Goal: Find specific fact: Find specific fact

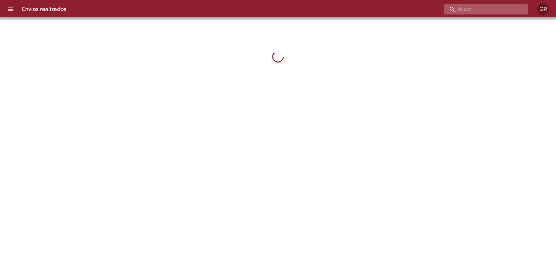
click at [499, 8] on input "buscar" at bounding box center [482, 9] width 74 height 10
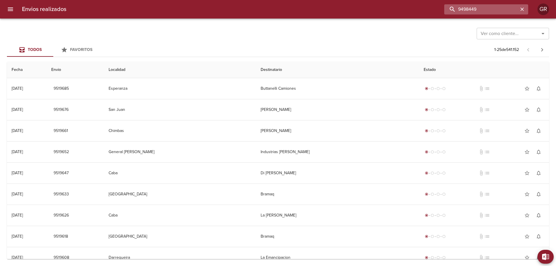
type input "9498449"
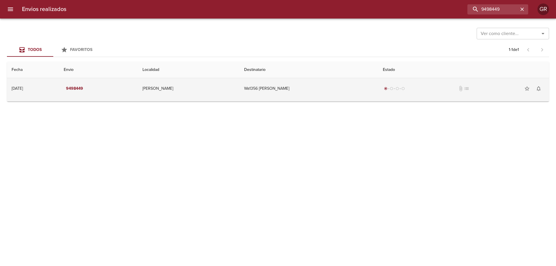
click at [292, 87] on td "Wa1356 [PERSON_NAME]" at bounding box center [309, 88] width 139 height 21
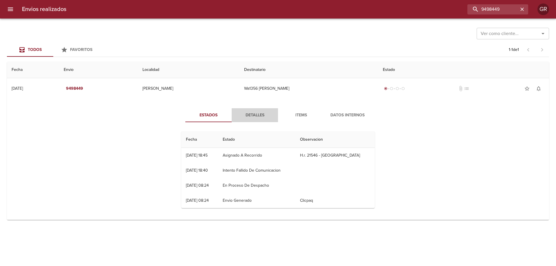
click at [250, 117] on span "Detalles" at bounding box center [254, 115] width 39 height 7
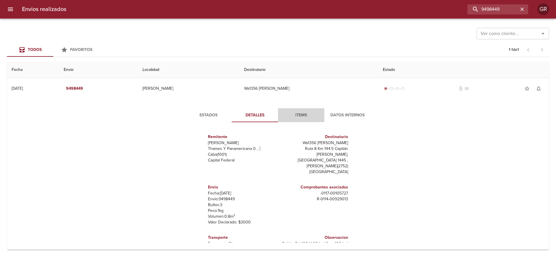
click at [301, 115] on span "Items" at bounding box center [301, 115] width 39 height 7
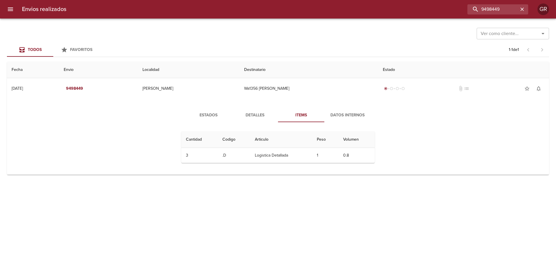
click at [335, 111] on button "Datos Internos" at bounding box center [348, 115] width 46 height 14
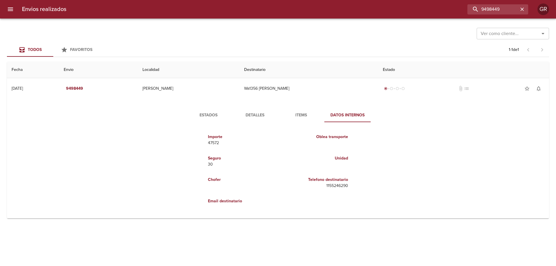
click at [340, 184] on p "1155246290" at bounding box center [315, 186] width 68 height 6
copy p "1155246290"
click at [255, 114] on span "Detalles" at bounding box center [254, 115] width 39 height 7
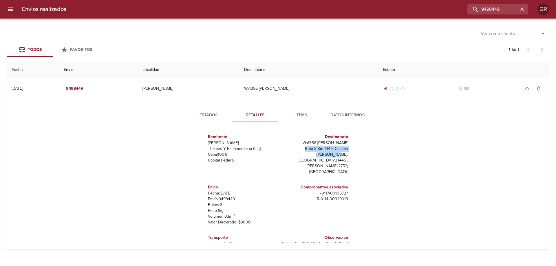
drag, startPoint x: 283, startPoint y: 149, endPoint x: 349, endPoint y: 153, distance: 65.3
click at [347, 148] on div "Destinatario Wa1356 [PERSON_NAME] 8 Km 144.5 [GEOGRAPHIC_DATA][PERSON_NAME], [G…" at bounding box center [314, 154] width 72 height 50
copy p "Ruta 8 Km 144.5 [GEOGRAPHIC_DATA][PERSON_NAME],"
click at [316, 171] on div "Destinatario Wa1356 [PERSON_NAME] 8 Km 144.5 [GEOGRAPHIC_DATA][PERSON_NAME], [G…" at bounding box center [315, 155] width 68 height 46
drag, startPoint x: 311, startPoint y: 154, endPoint x: 345, endPoint y: 154, distance: 33.9
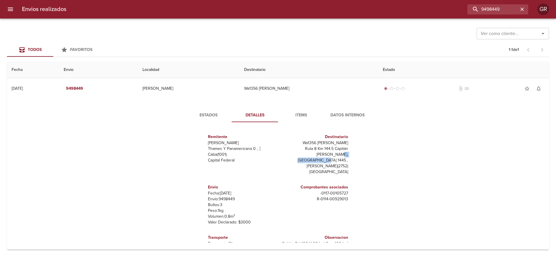
click at [345, 154] on p "Ruta 8 Km 144.5 Capitán [PERSON_NAME], [GEOGRAPHIC_DATA] 1445 ," at bounding box center [315, 154] width 68 height 17
copy p "[GEOGRAPHIC_DATA] 1445"
click at [341, 182] on div "Comprobantes asociados - 0117 - 00105727 R - 0114 - 00929013" at bounding box center [315, 193] width 68 height 23
drag, startPoint x: 310, startPoint y: 154, endPoint x: 347, endPoint y: 153, distance: 36.8
click at [347, 153] on div "Destinatario Wa1356 [PERSON_NAME] 8 Km 144.5 [GEOGRAPHIC_DATA][PERSON_NAME], [G…" at bounding box center [314, 154] width 72 height 50
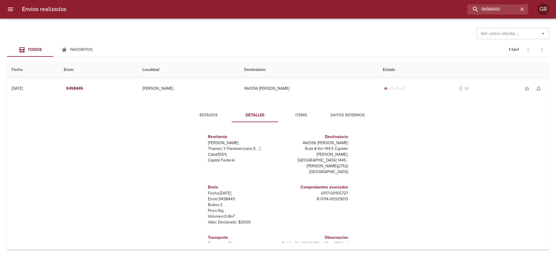
click at [317, 163] on p "[PERSON_NAME] ( 2752 )" at bounding box center [315, 166] width 68 height 6
